Goal: Transaction & Acquisition: Purchase product/service

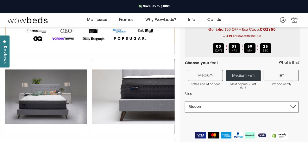
click at [228, 109] on select "Single King Single Double Queen King" at bounding box center [242, 108] width 114 height 12
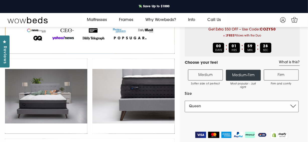
scroll to position [69, 0]
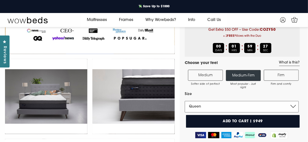
select select "King"
click at [185, 101] on select "Single King Single Double Queen King" at bounding box center [242, 107] width 114 height 12
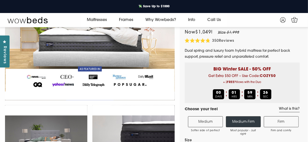
scroll to position [19, 0]
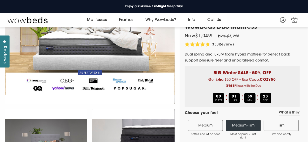
click at [198, 125] on label "Medium Softer side of perfect" at bounding box center [205, 125] width 35 height 11
click at [0, 0] on input "Medium Softer side of perfect" at bounding box center [0, 0] width 0 height 0
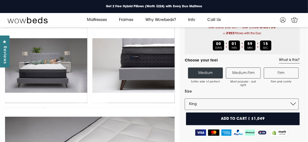
scroll to position [69, 0]
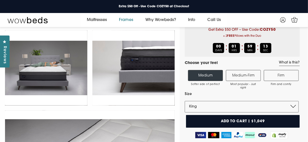
click at [126, 21] on link "Frames" at bounding box center [126, 20] width 26 height 14
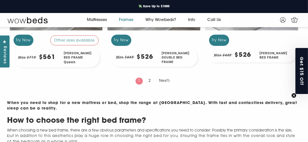
scroll to position [521, 0]
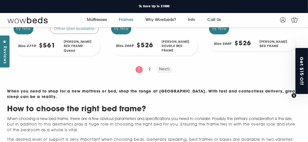
click at [164, 71] on link "Next" at bounding box center [165, 69] width 16 height 7
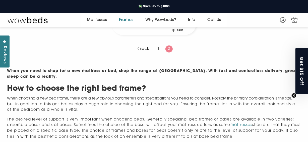
scroll to position [176, 0]
